Goal: Transaction & Acquisition: Purchase product/service

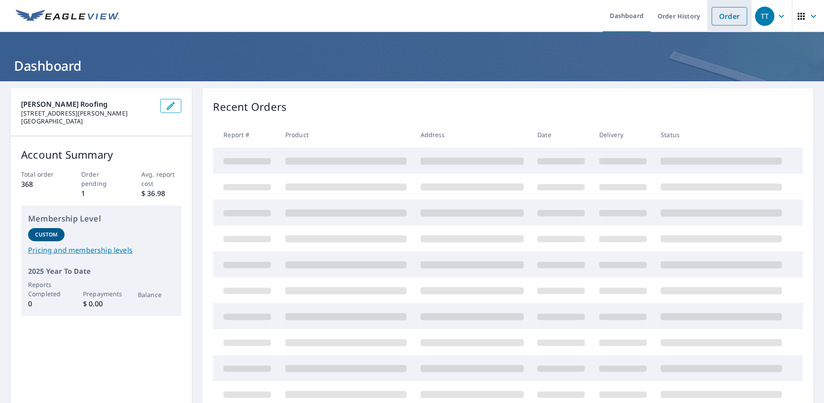
click at [723, 17] on link "Order" at bounding box center [730, 16] width 36 height 18
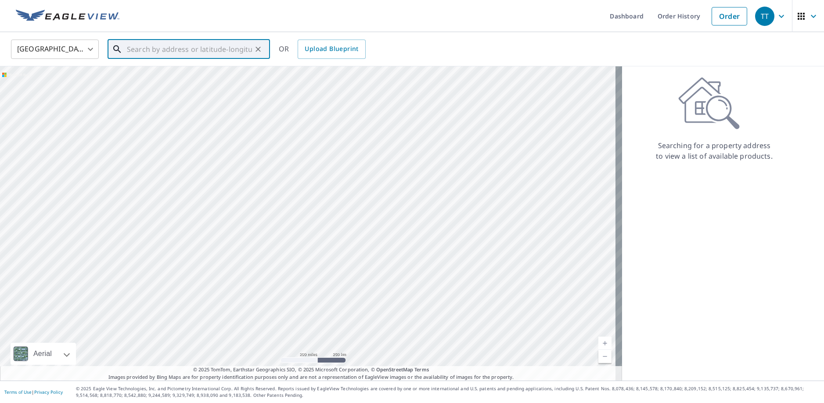
click at [199, 51] on input "text" at bounding box center [189, 49] width 125 height 25
paste input "[STREET_ADDRESS]"
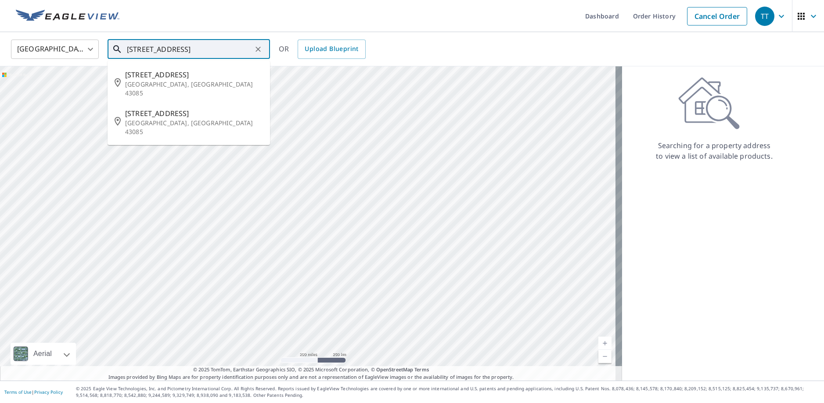
type input "[STREET_ADDRESS]"
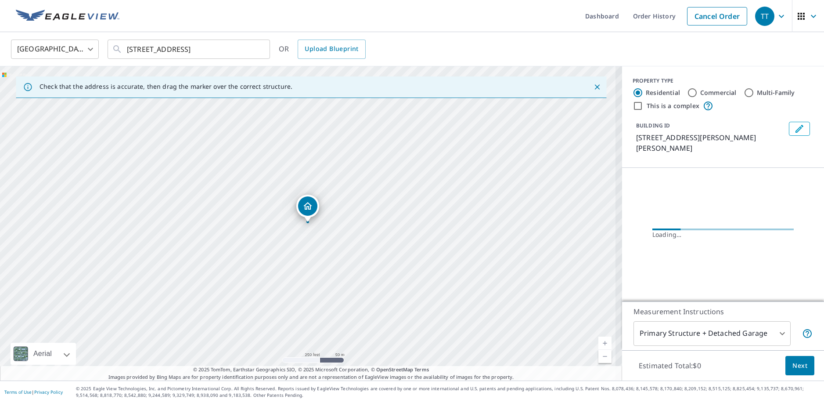
scroll to position [0, 0]
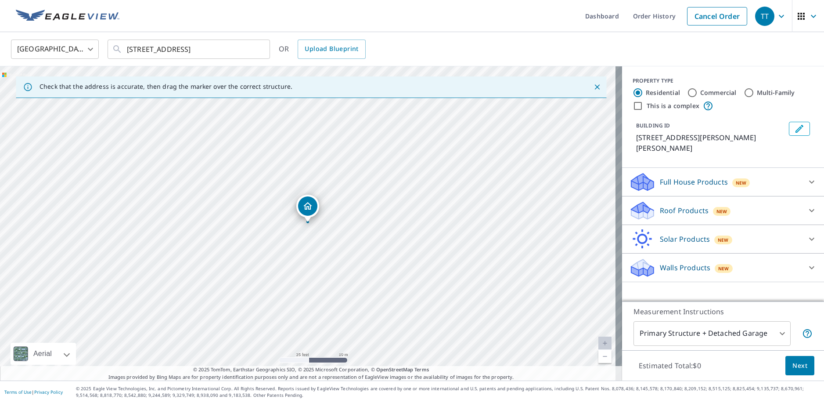
click at [681, 200] on div "Roof Products New" at bounding box center [715, 210] width 172 height 21
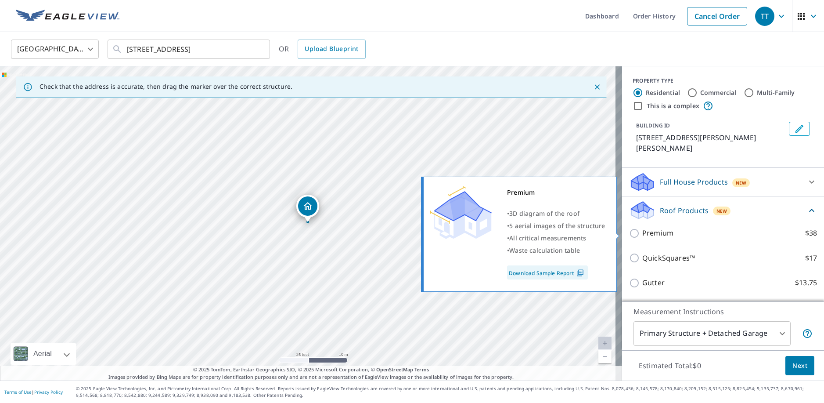
click at [650, 228] on p "Premium" at bounding box center [658, 233] width 31 height 11
click at [643, 228] on input "Premium $38" at bounding box center [635, 233] width 13 height 11
checkbox input "true"
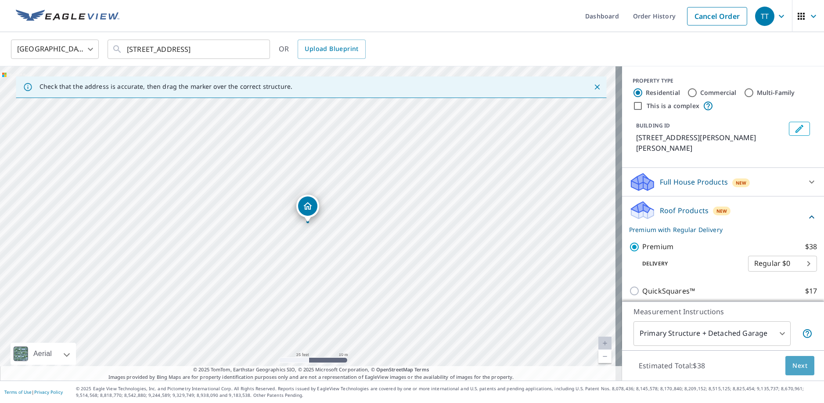
click at [801, 366] on span "Next" at bounding box center [800, 365] width 15 height 11
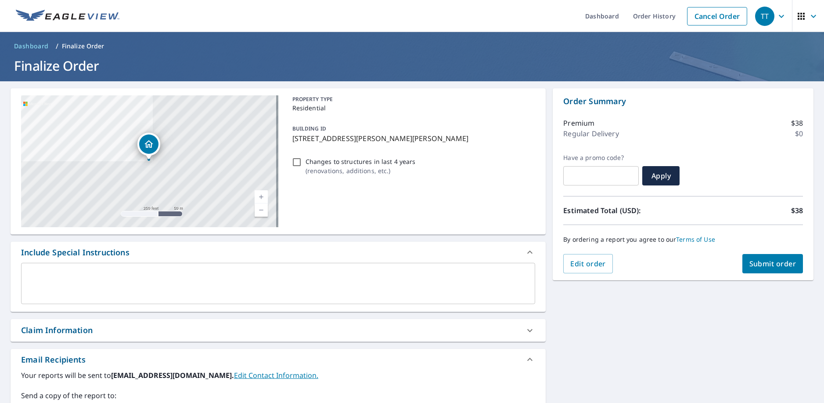
click at [292, 158] on input "Changes to structures in last 4 years ( renovations, additions, etc. )" at bounding box center [297, 162] width 11 height 11
checkbox input "true"
click at [770, 269] on button "Submit order" at bounding box center [773, 263] width 61 height 19
checkbox input "true"
